Goal: Task Accomplishment & Management: Manage account settings

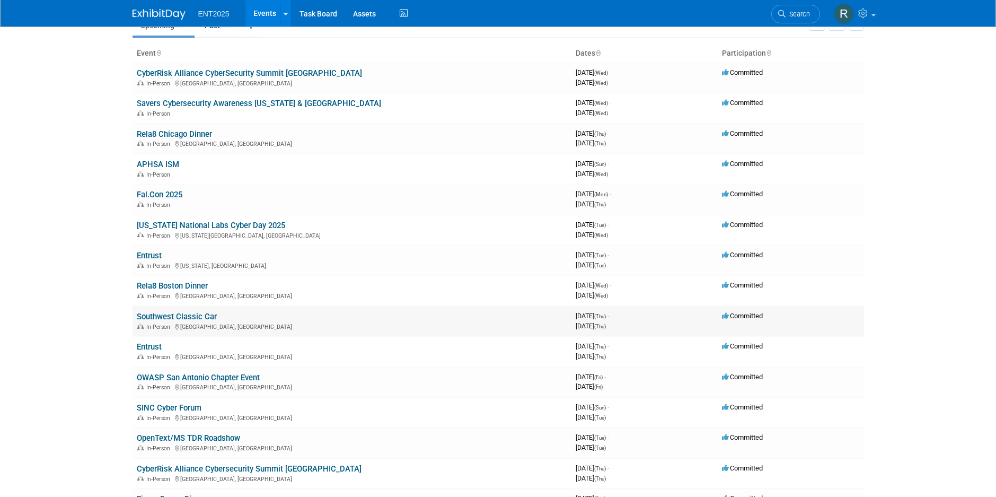
scroll to position [53, 0]
click at [158, 197] on link "Fal.Con 2025" at bounding box center [160, 194] width 46 height 10
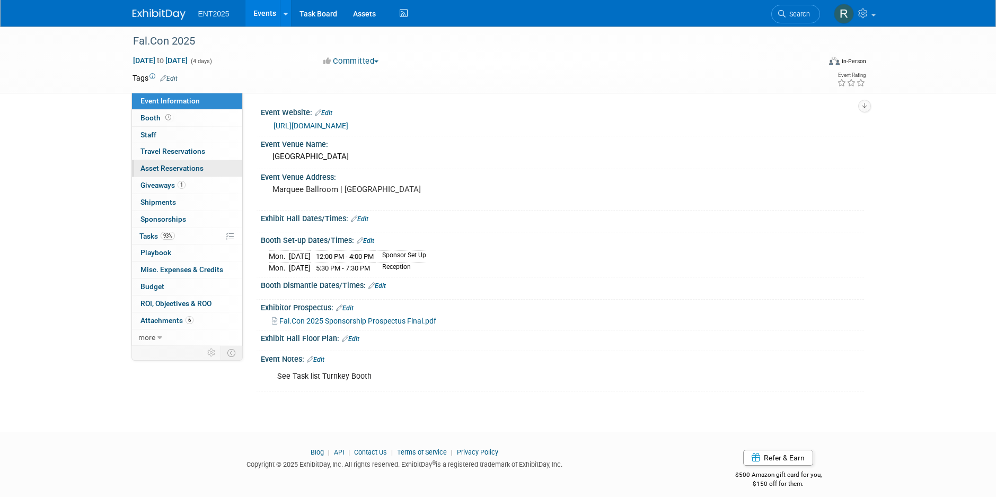
click at [166, 167] on span "Asset Reservations 0" at bounding box center [171, 168] width 63 height 8
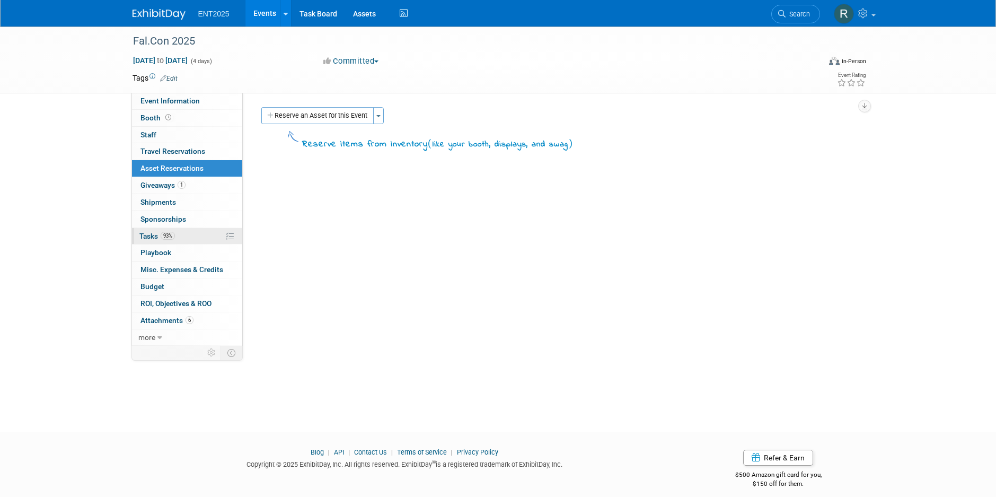
click at [153, 233] on span "Tasks 93%" at bounding box center [157, 236] width 36 height 8
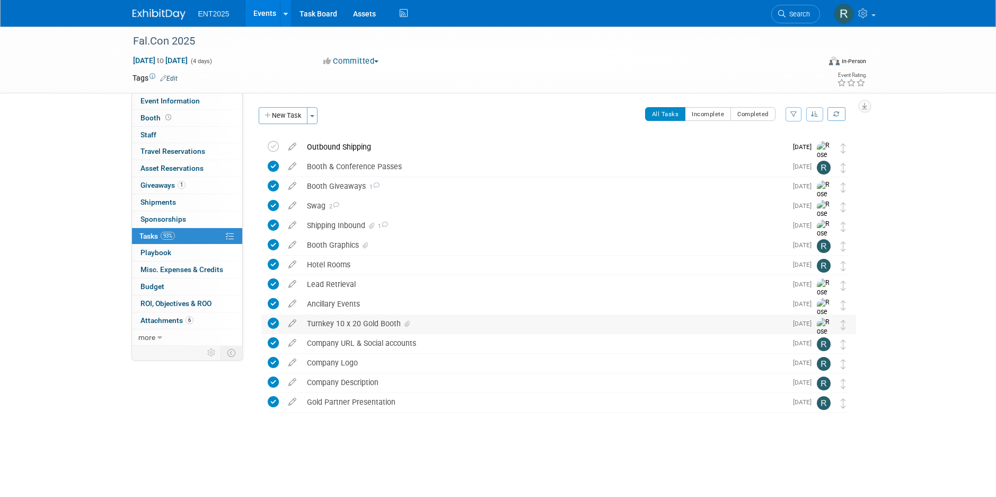
click at [323, 324] on div "Turnkey 10 x 20 Gold Booth" at bounding box center [544, 323] width 485 height 18
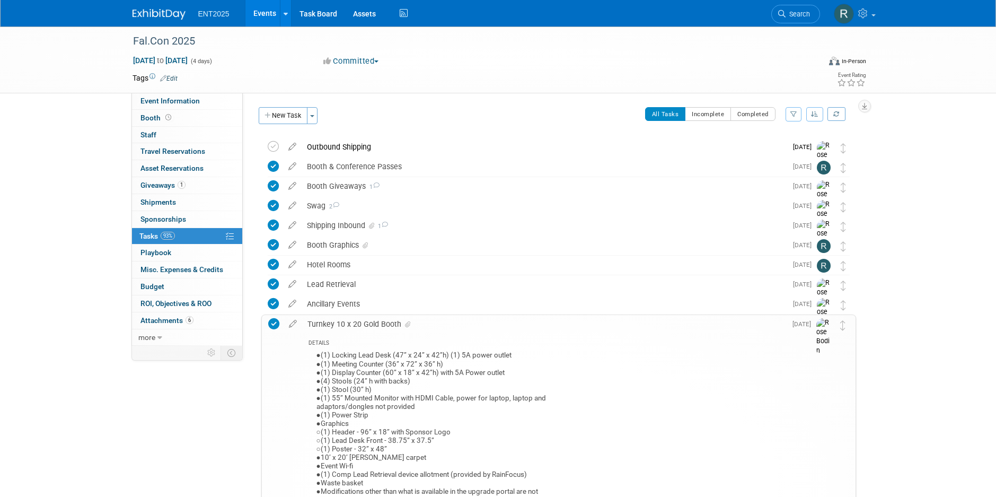
click at [917, 350] on div "Fal.Con 2025 [DATE] to [DATE] (4 days) [DATE] to [DATE] Committed Committed Con…" at bounding box center [498, 413] width 996 height 774
click at [604, 328] on div "Turnkey 10 x 20 Gold Booth" at bounding box center [544, 324] width 484 height 18
